Goal: Communication & Community: Share content

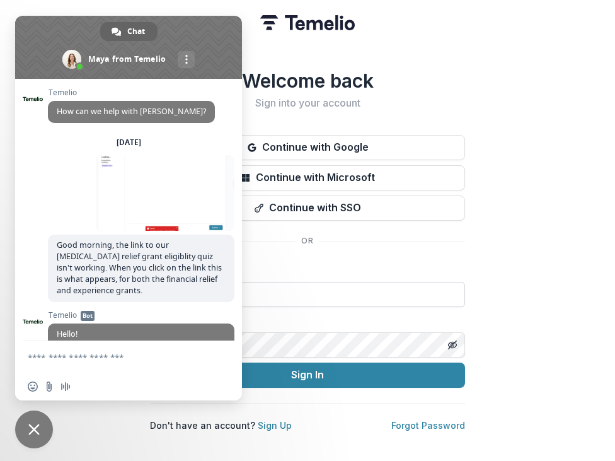
click at [280, 289] on input at bounding box center [307, 294] width 315 height 25
click at [306, 274] on div "Email *****" at bounding box center [307, 284] width 315 height 45
click at [39, 425] on span "Close chat" at bounding box center [33, 429] width 11 height 11
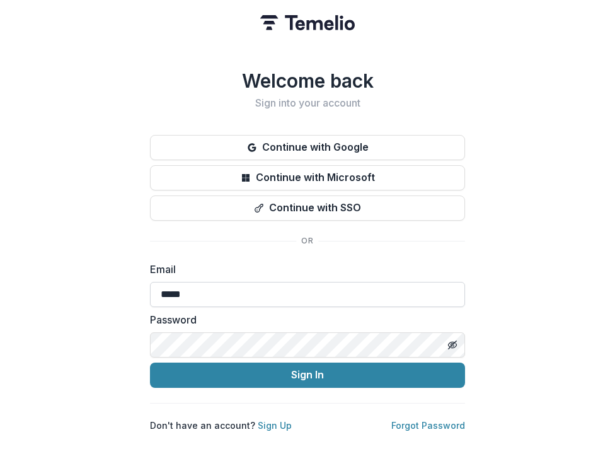
click at [216, 290] on input "*****" at bounding box center [307, 294] width 315 height 25
type input "*"
type input "**********"
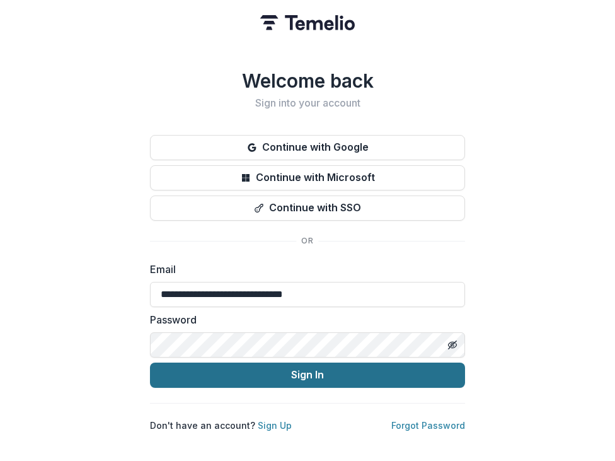
click at [251, 369] on button "Sign In" at bounding box center [307, 374] width 315 height 25
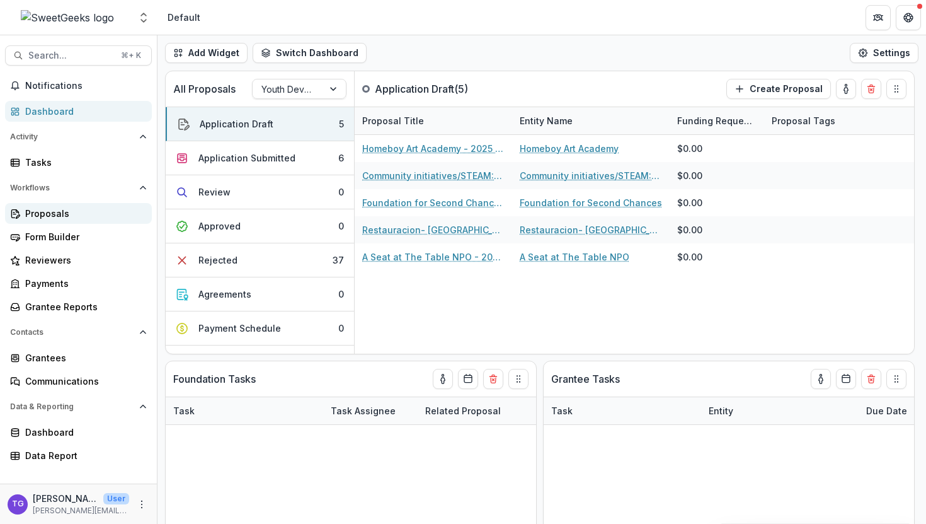
click at [103, 214] on div "Proposals" at bounding box center [83, 213] width 117 height 13
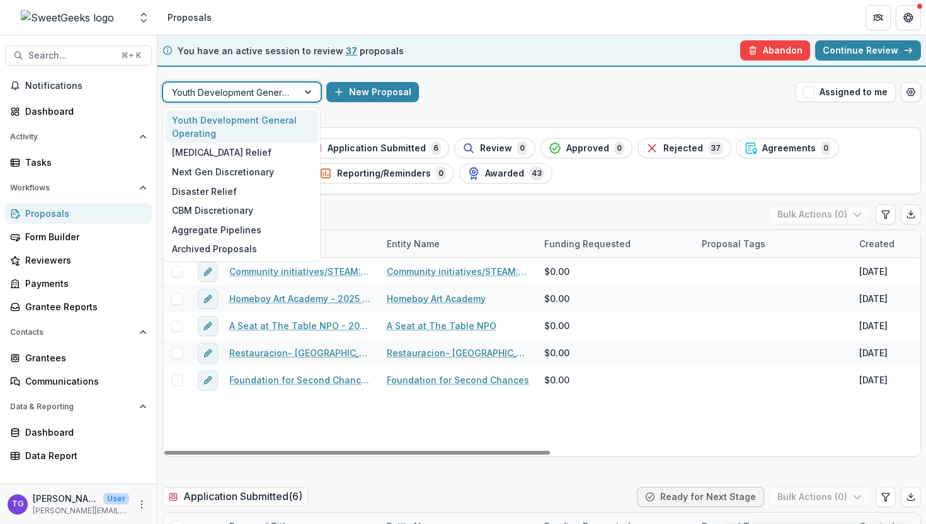
click at [308, 94] on div at bounding box center [309, 92] width 23 height 19
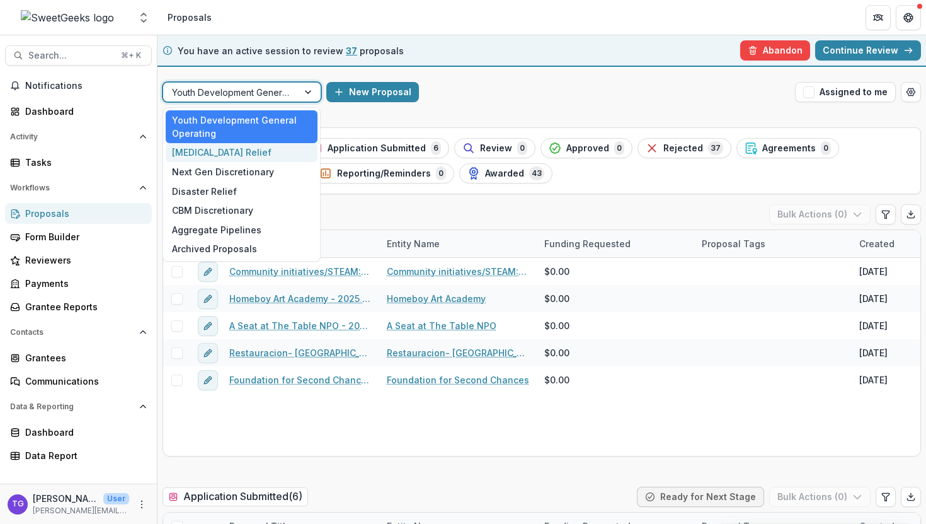
click at [271, 149] on div "Cancer Relief" at bounding box center [242, 153] width 152 height 20
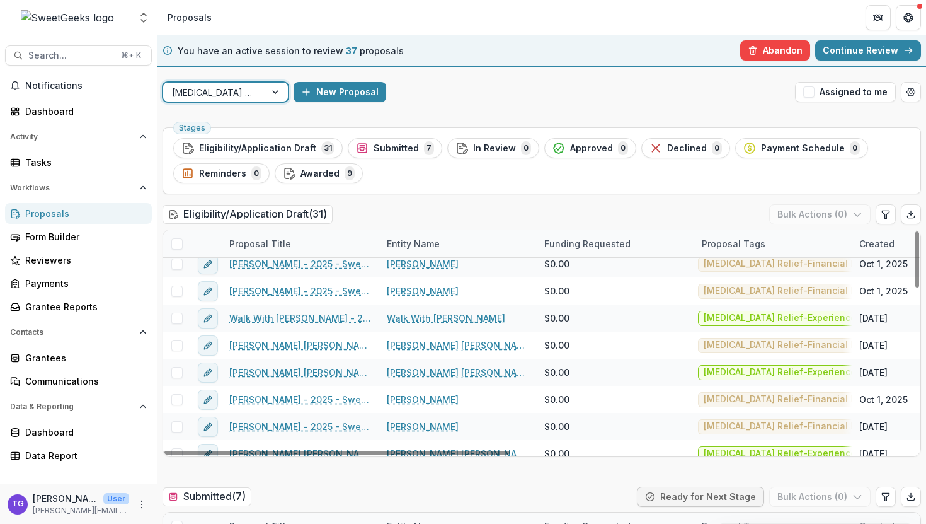
scroll to position [259, 0]
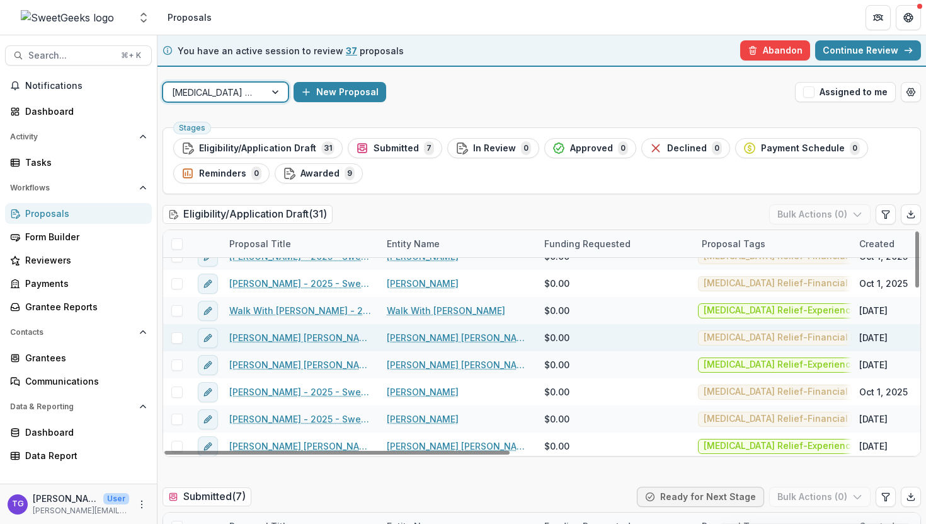
click at [299, 337] on link "Hellen Jones Elbling - 2025 - Sweet Geeks Foundation Cancer Relief - Financial …" at bounding box center [300, 337] width 142 height 13
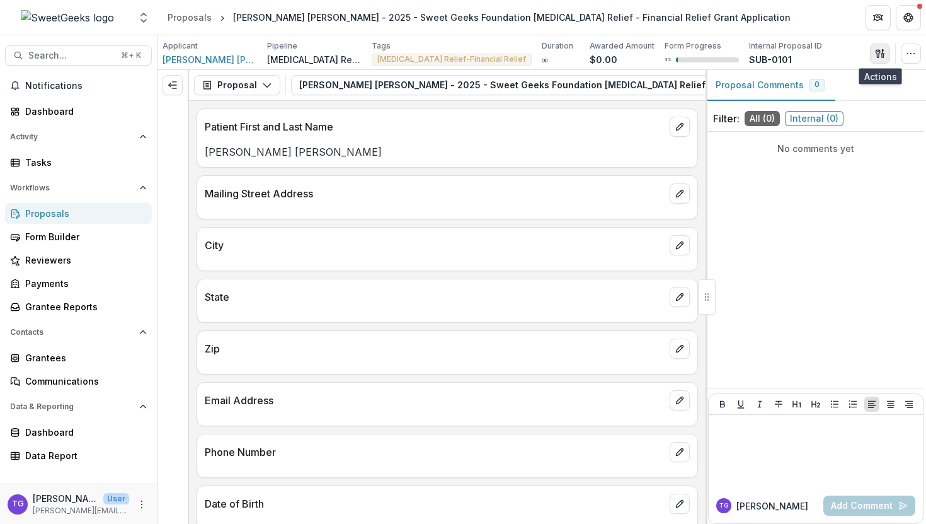
click at [614, 52] on icon "button" at bounding box center [878, 53] width 4 height 8
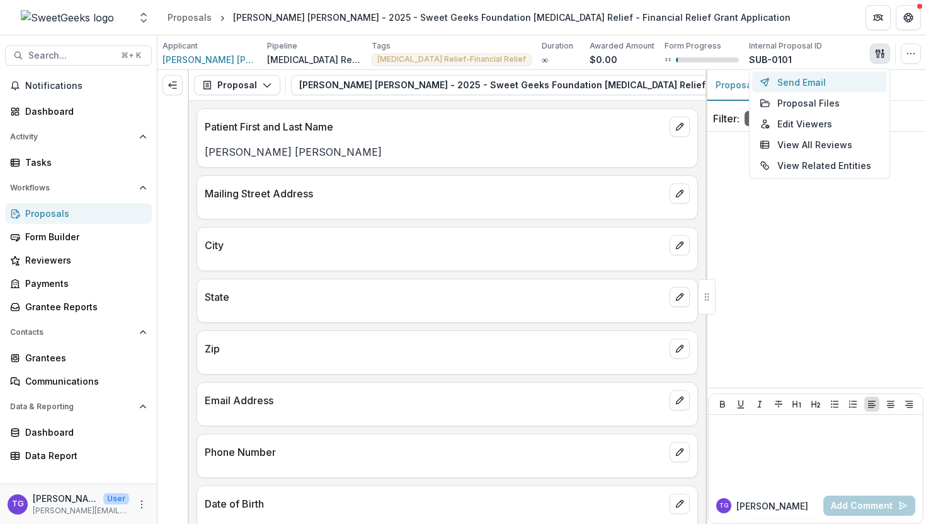
click at [614, 85] on button "Send Email" at bounding box center [819, 82] width 135 height 21
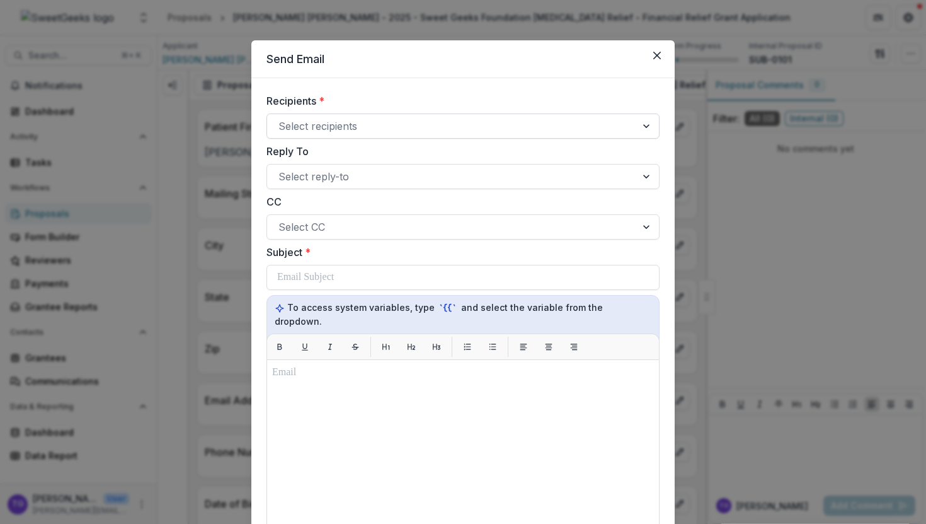
click at [492, 123] on div at bounding box center [452, 126] width 347 height 18
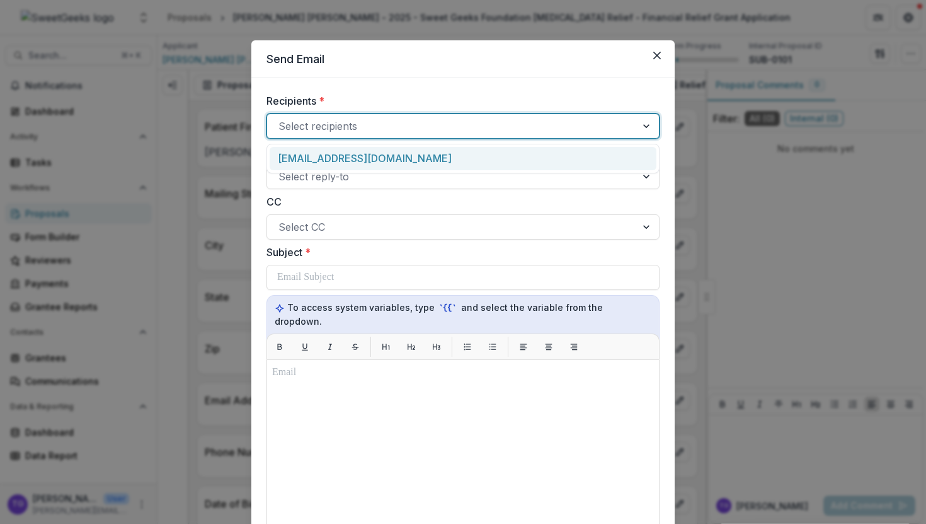
click at [456, 161] on div "work.with.hellena@gmail.com" at bounding box center [463, 158] width 387 height 23
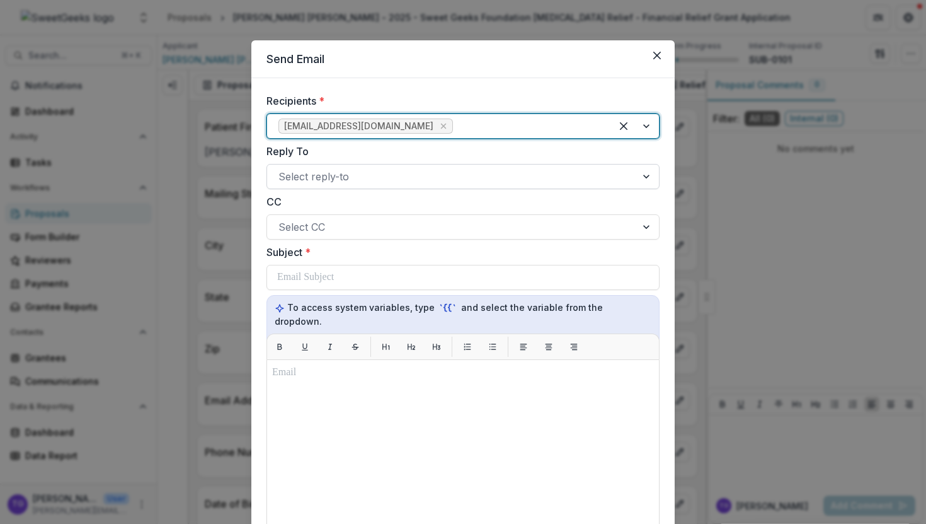
click at [374, 180] on div at bounding box center [452, 177] width 347 height 18
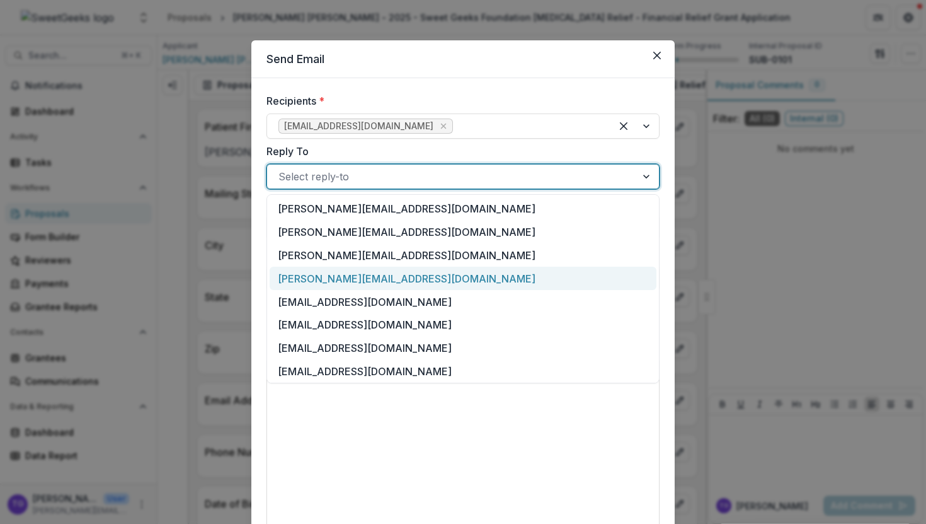
click at [360, 288] on div "theresa@sweetgeeksfoundation.org" at bounding box center [463, 278] width 387 height 23
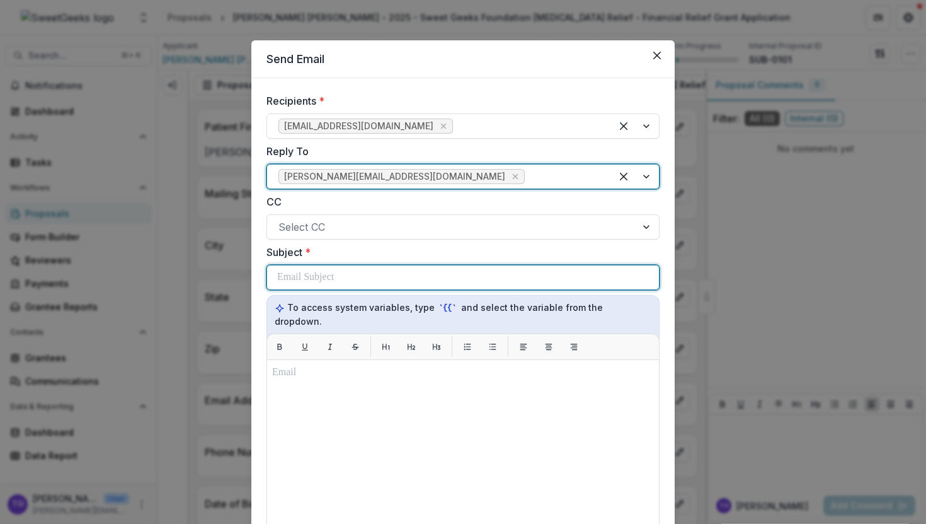
click at [303, 280] on p at bounding box center [305, 277] width 57 height 15
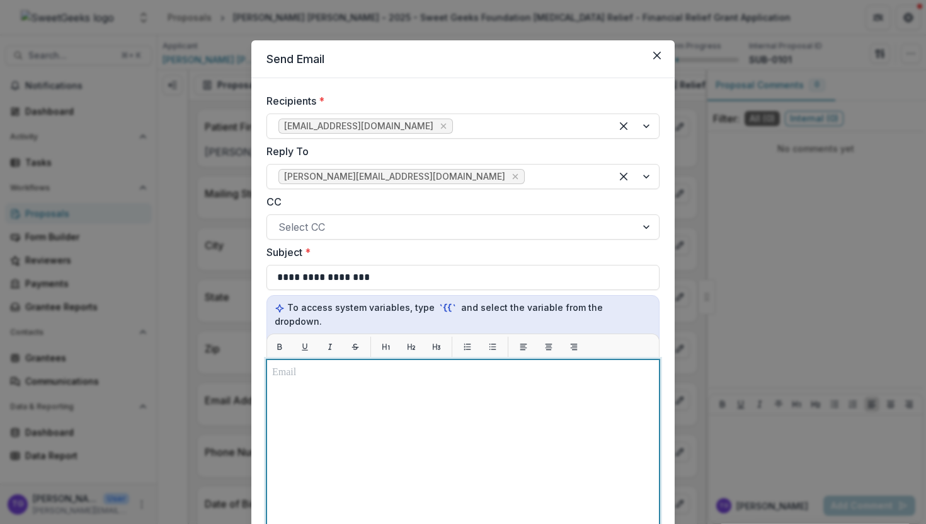
click at [286, 365] on p at bounding box center [463, 372] width 382 height 15
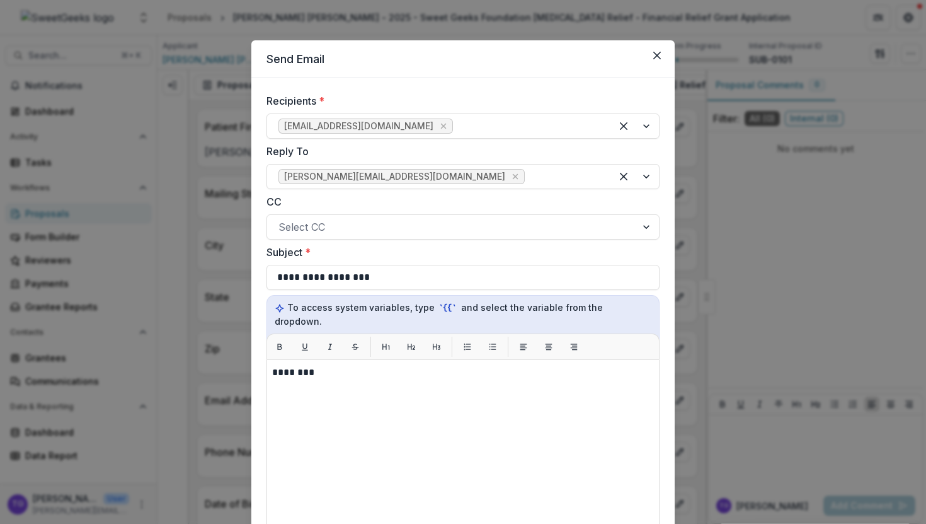
click at [187, 366] on div "**********" at bounding box center [463, 262] width 926 height 524
click at [614, 50] on button "Close" at bounding box center [657, 55] width 20 height 20
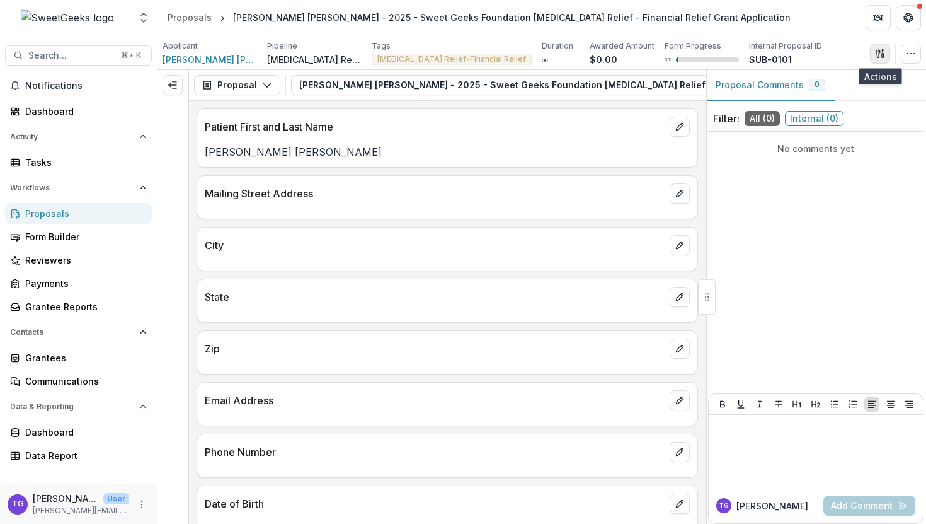
click at [614, 55] on icon "button" at bounding box center [880, 54] width 10 height 10
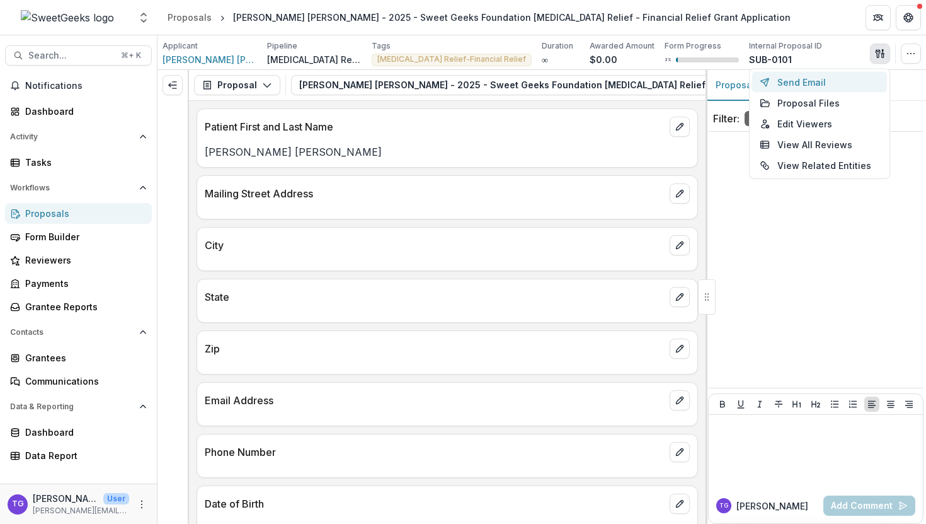
click at [614, 76] on button "Send Email" at bounding box center [819, 82] width 135 height 21
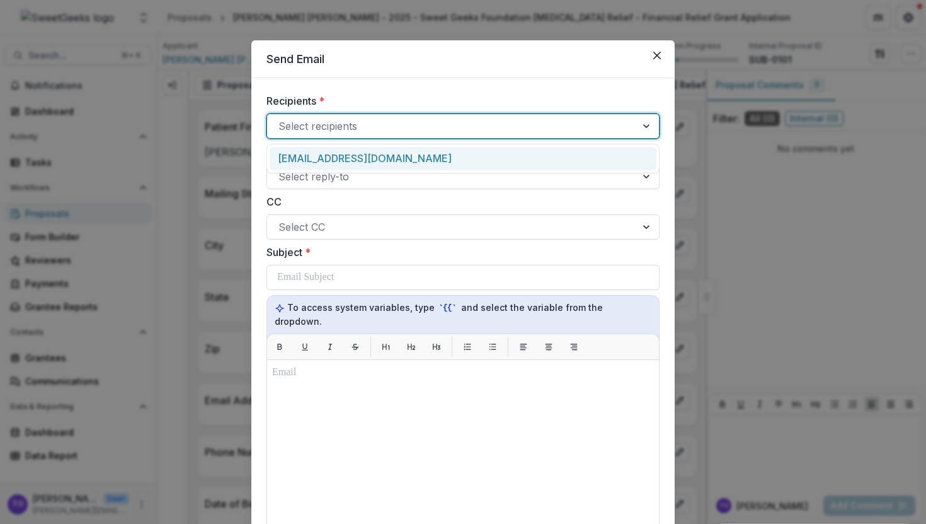
click at [528, 134] on div at bounding box center [452, 126] width 347 height 18
click at [507, 157] on div "work.with.hellena@gmail.com" at bounding box center [463, 158] width 387 height 23
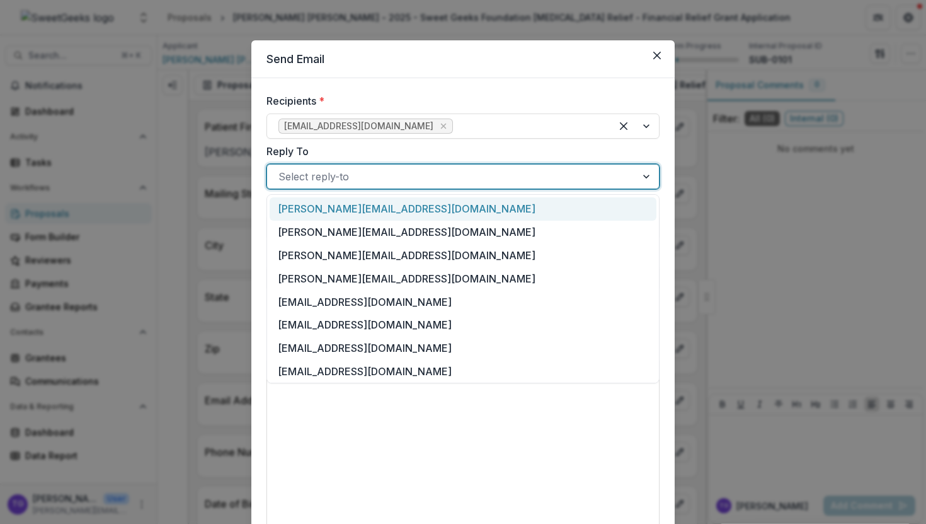
click at [470, 181] on div at bounding box center [452, 177] width 347 height 18
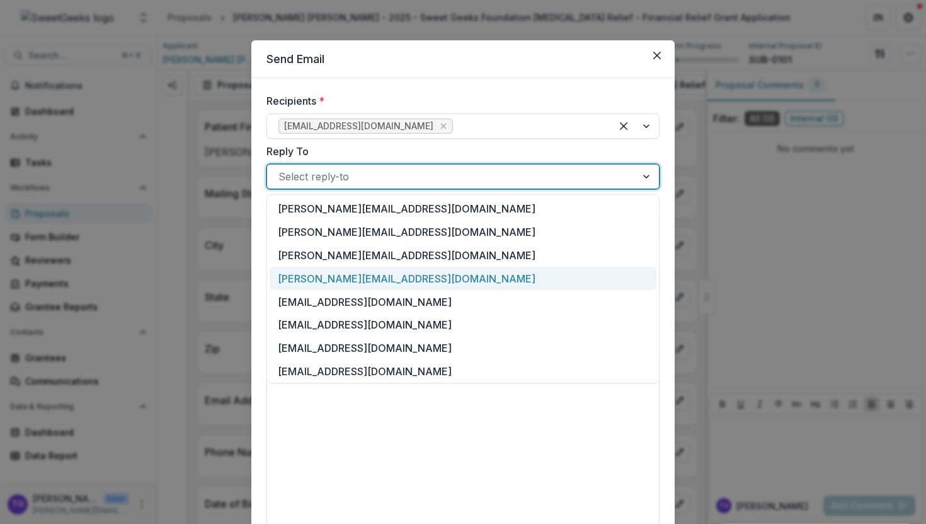
click at [441, 272] on div "theresa@sweetgeeksfoundation.org" at bounding box center [463, 278] width 387 height 23
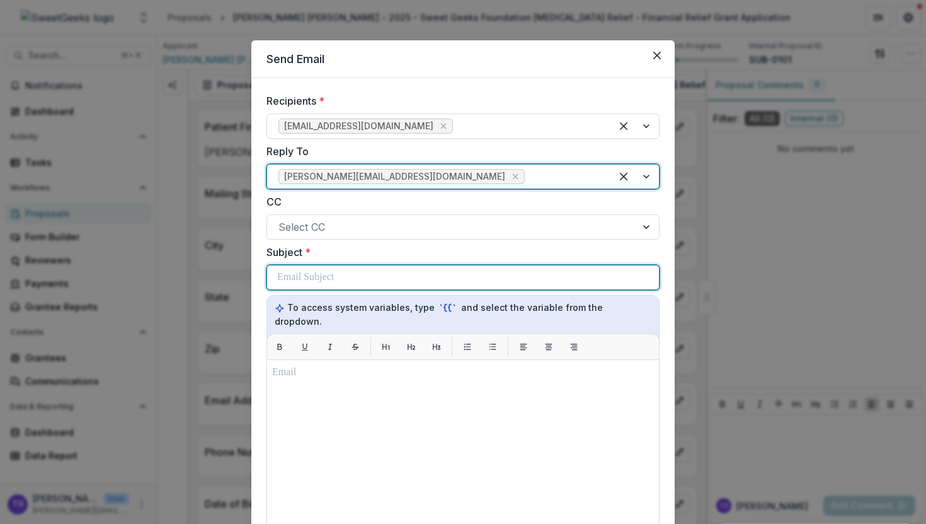
click at [309, 276] on p at bounding box center [305, 277] width 57 height 15
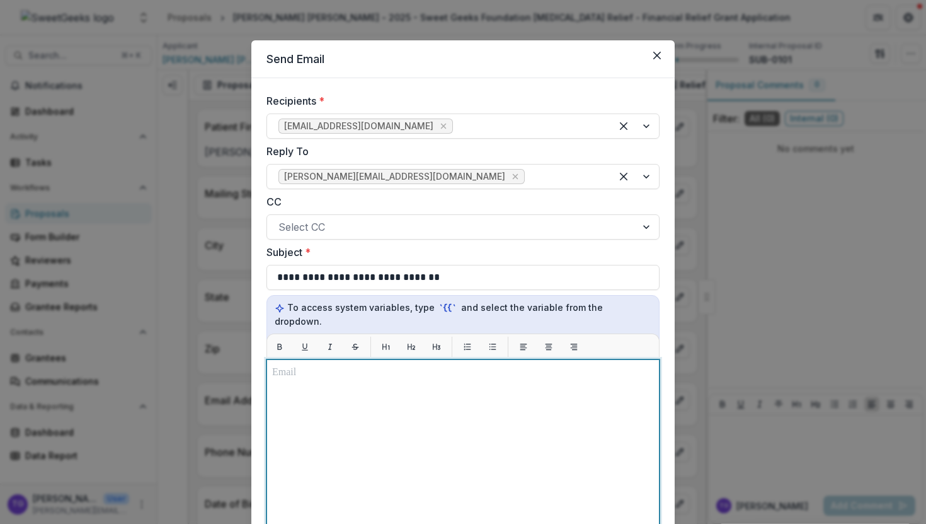
click at [285, 366] on p at bounding box center [463, 372] width 382 height 15
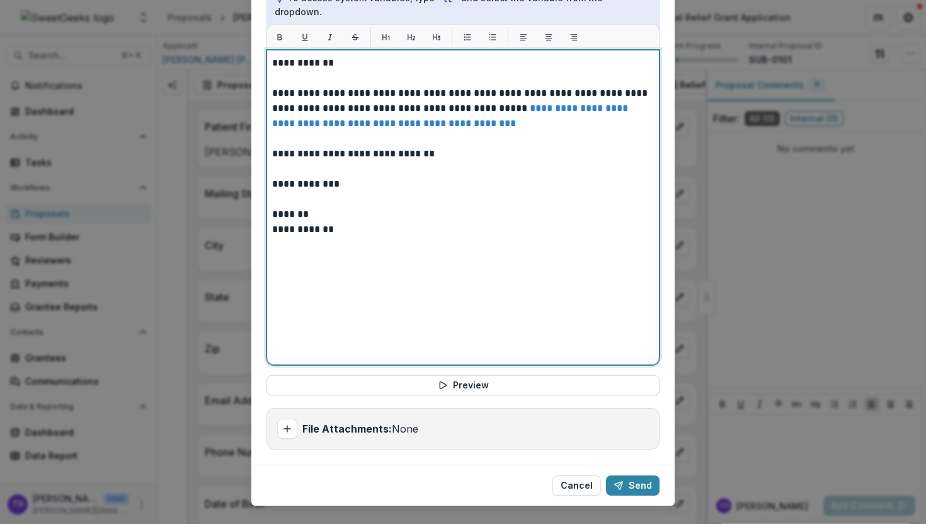
scroll to position [318, 0]
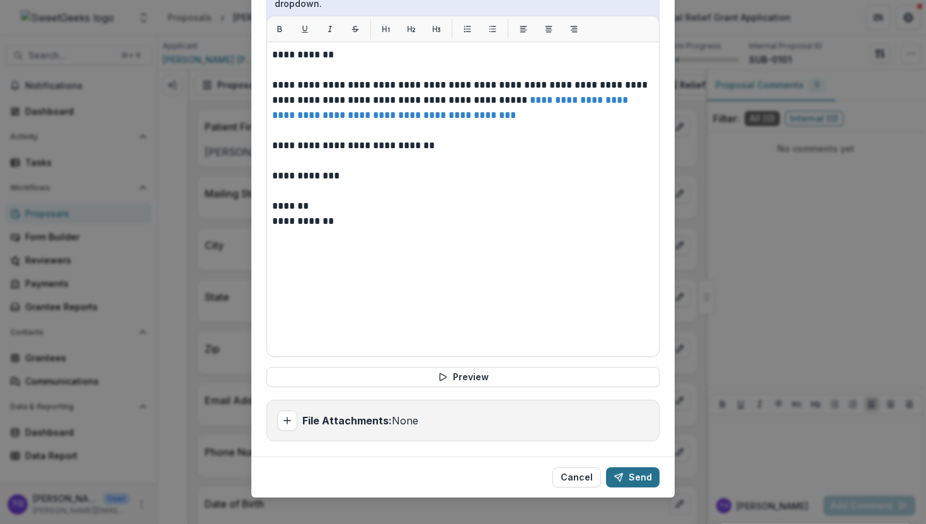
click at [614, 460] on button "Send" at bounding box center [633, 477] width 54 height 20
